Goal: Navigation & Orientation: Find specific page/section

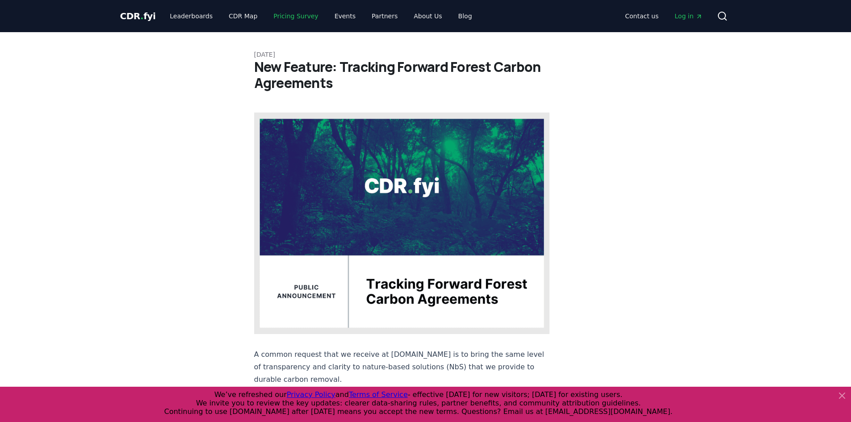
click at [281, 18] on link "Pricing Survey" at bounding box center [295, 16] width 59 height 16
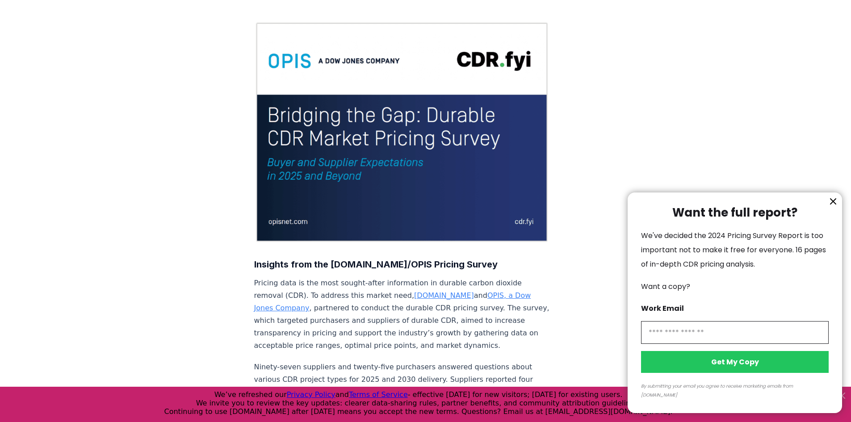
scroll to position [89, 0]
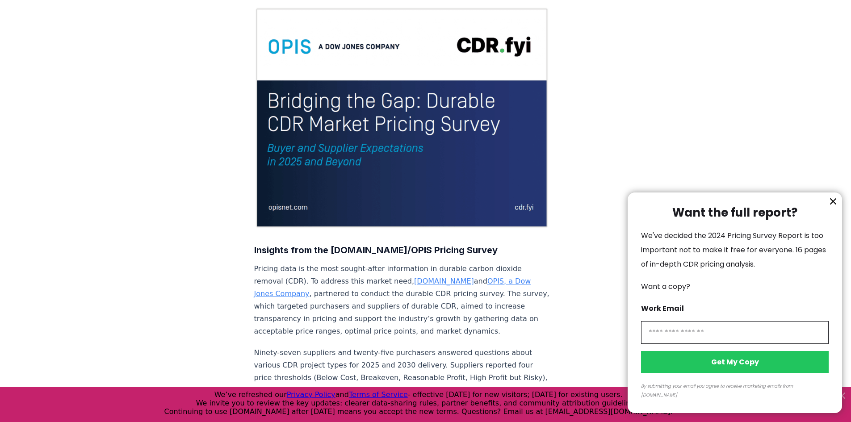
click at [828, 207] on icon "information" at bounding box center [832, 201] width 11 height 11
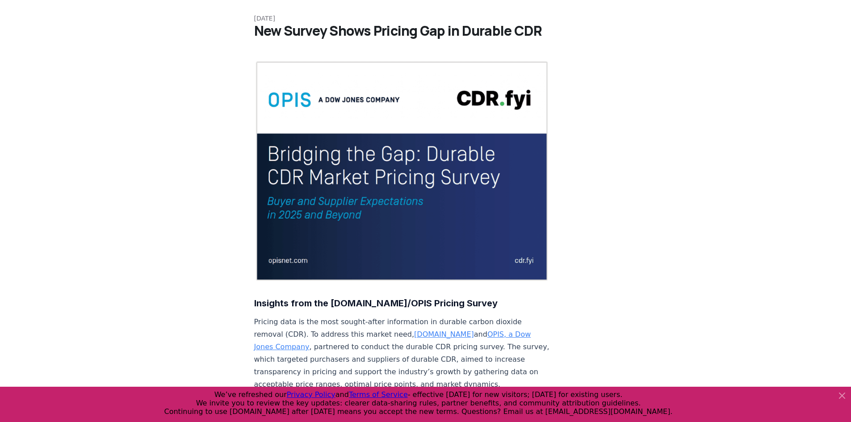
scroll to position [0, 0]
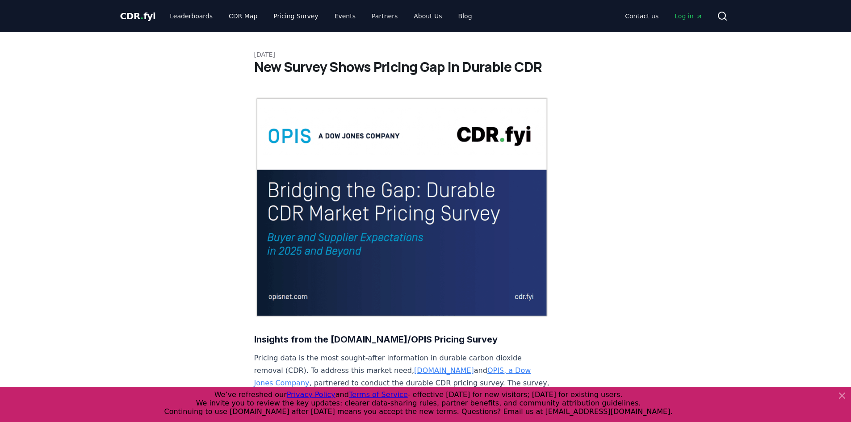
drag, startPoint x: 249, startPoint y: 103, endPoint x: 259, endPoint y: 86, distance: 19.6
